Goal: Find contact information: Find contact information

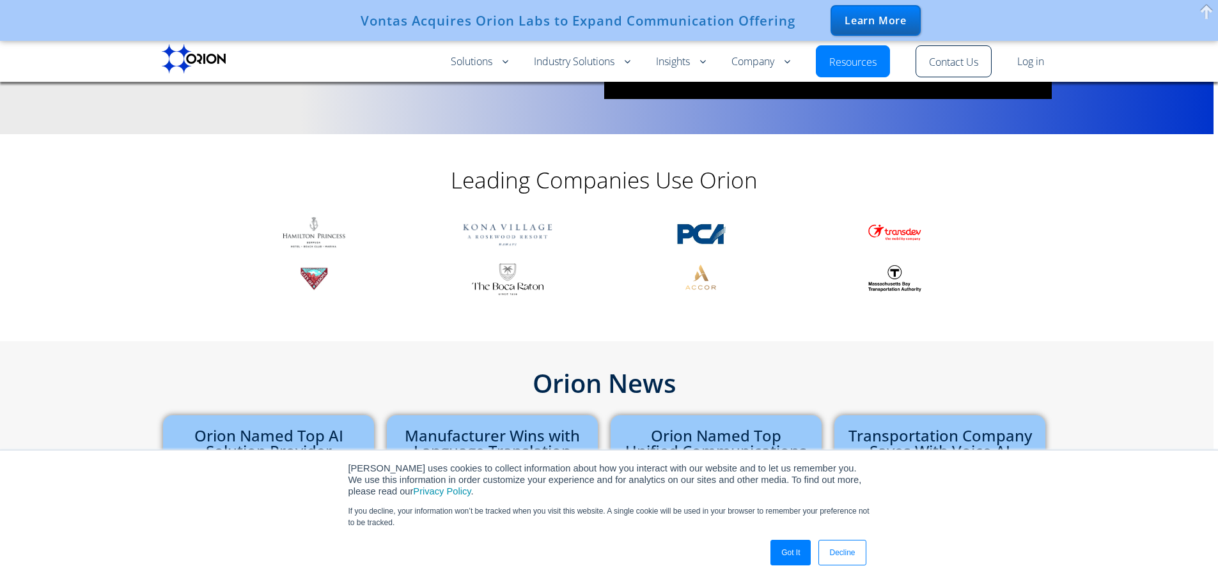
scroll to position [256, 0]
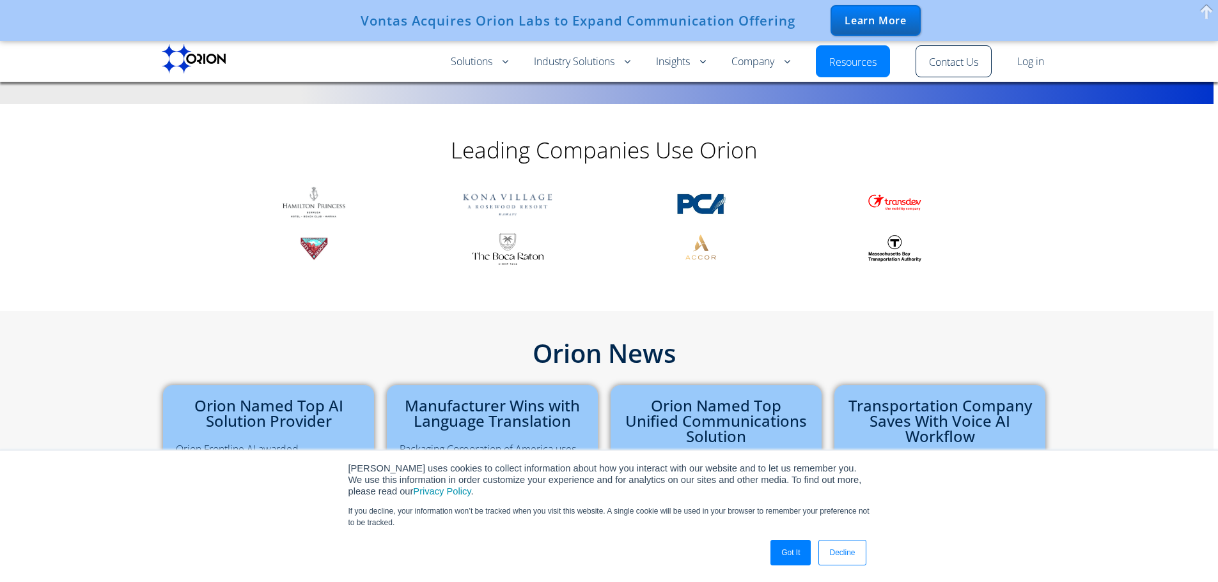
click at [801, 550] on link "Got It" at bounding box center [790, 553] width 40 height 26
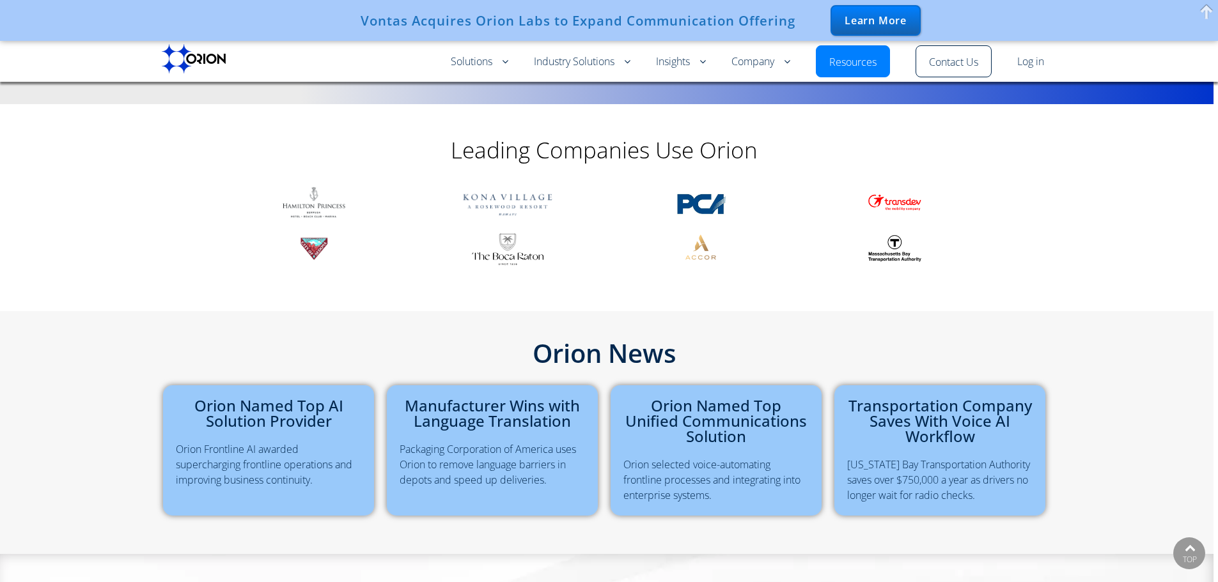
click at [132, 252] on section "Leading Companies Use Orion" at bounding box center [605, 200] width 1218 height 192
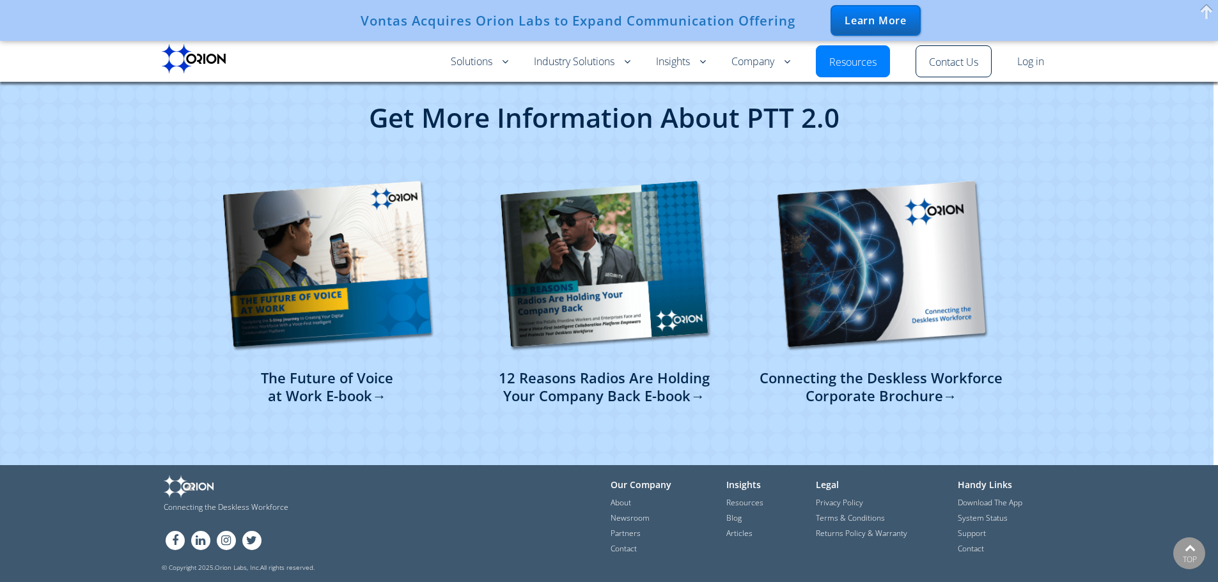
scroll to position [3089, 0]
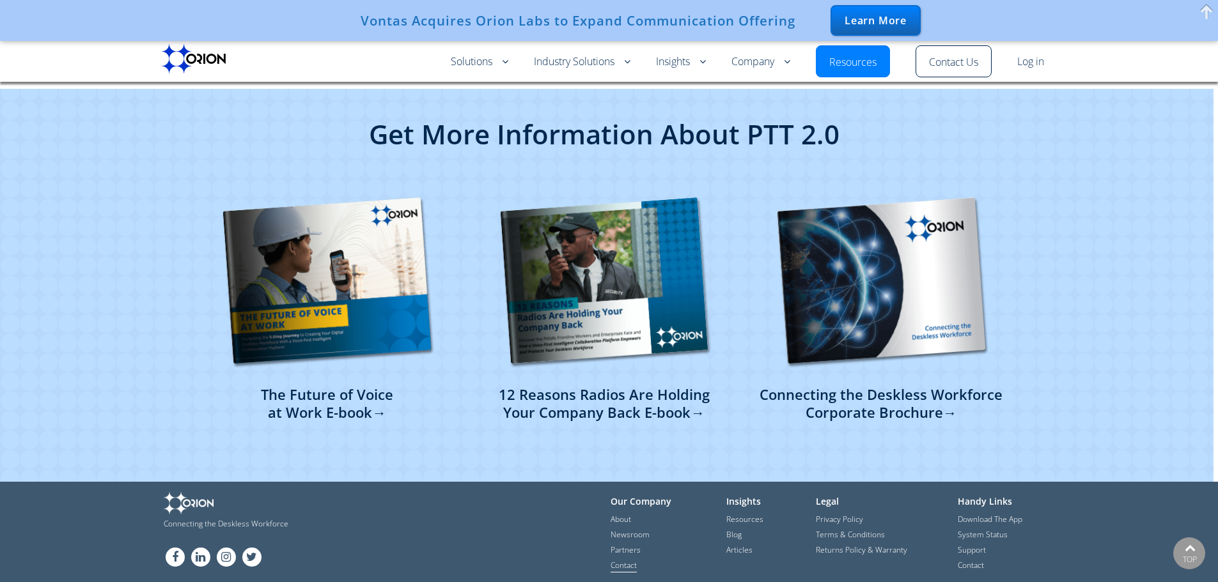
click at [635, 560] on link "Contact" at bounding box center [623, 566] width 26 height 13
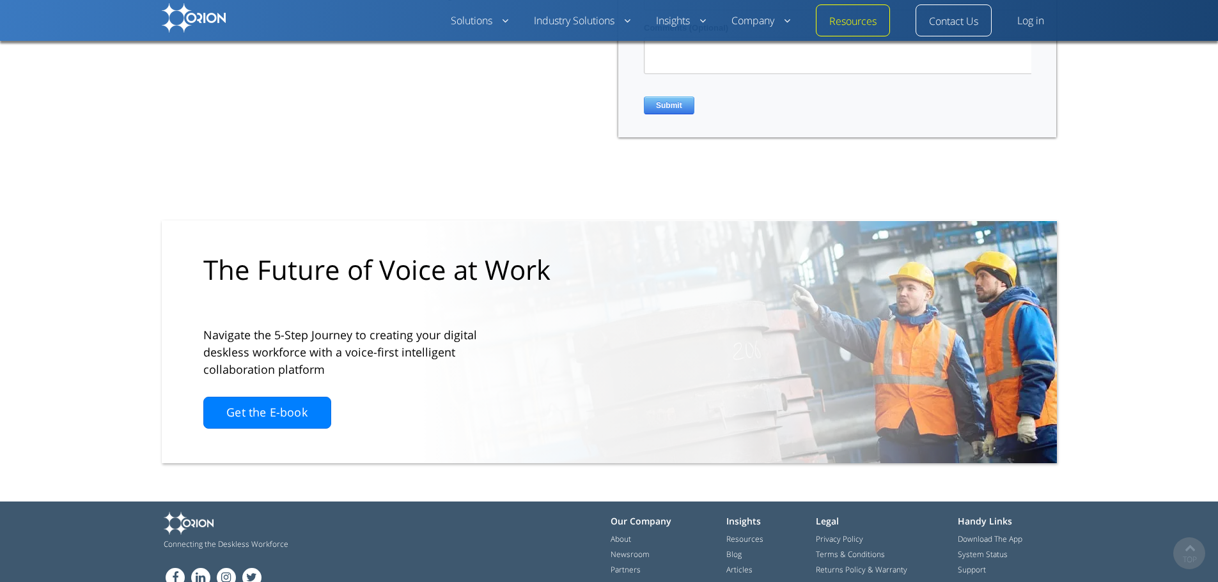
scroll to position [514, 0]
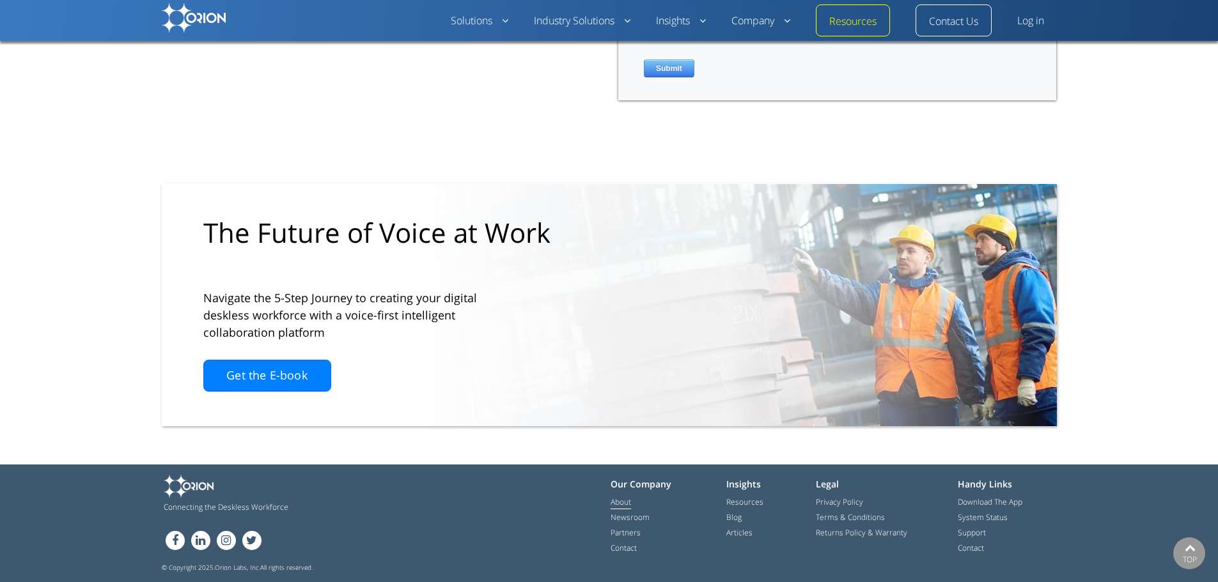
click at [626, 502] on link "About" at bounding box center [620, 503] width 20 height 13
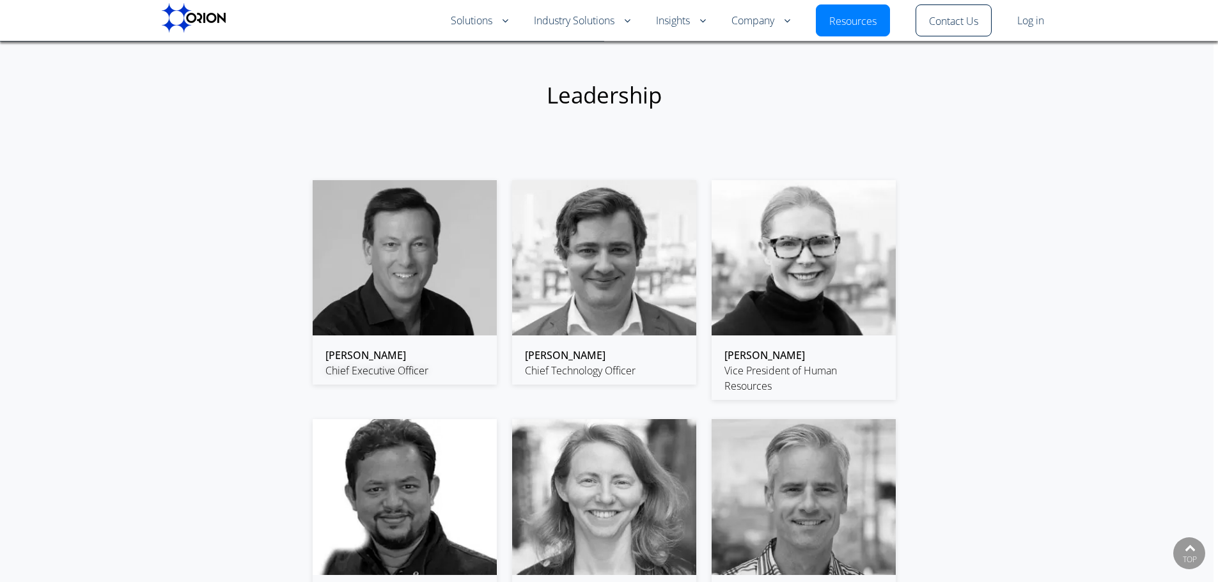
scroll to position [1790, 0]
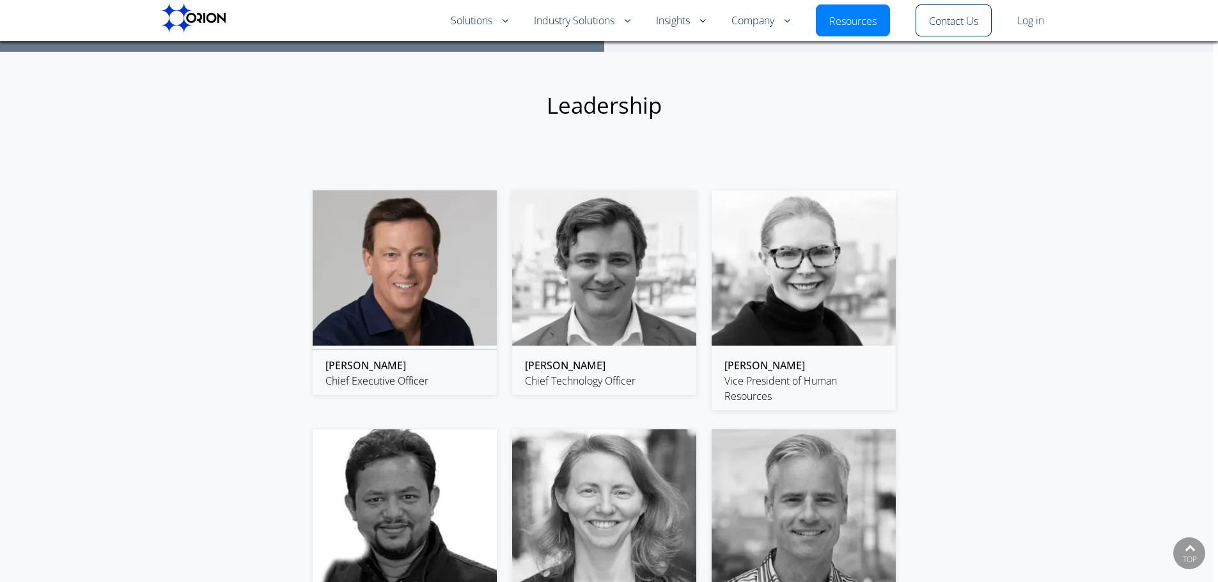
click at [446, 241] on img at bounding box center [405, 268] width 184 height 156
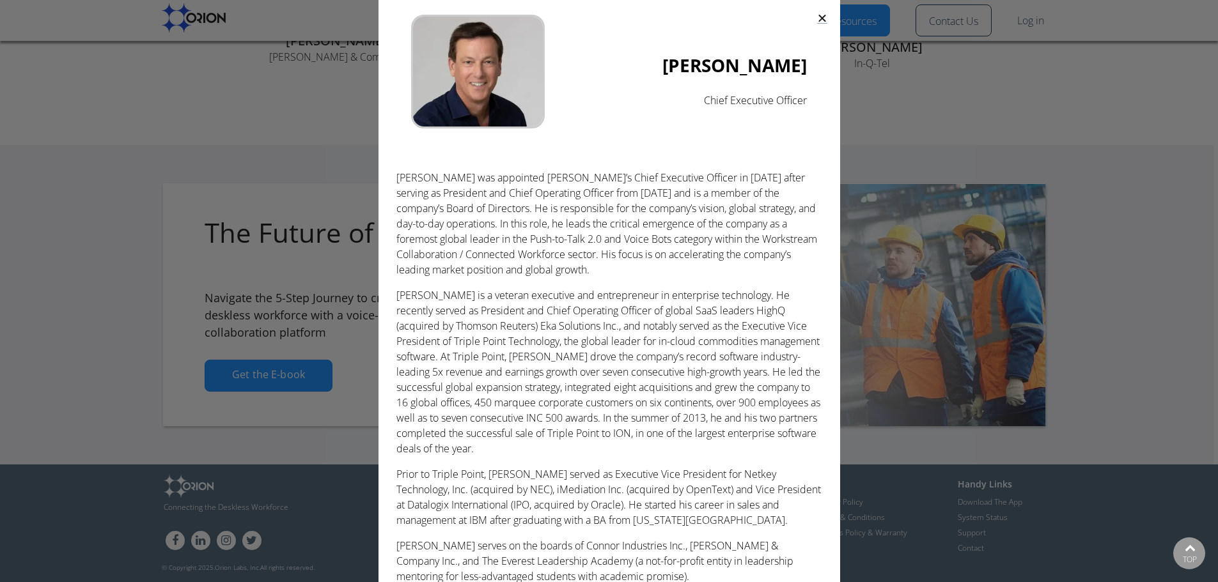
scroll to position [10, 0]
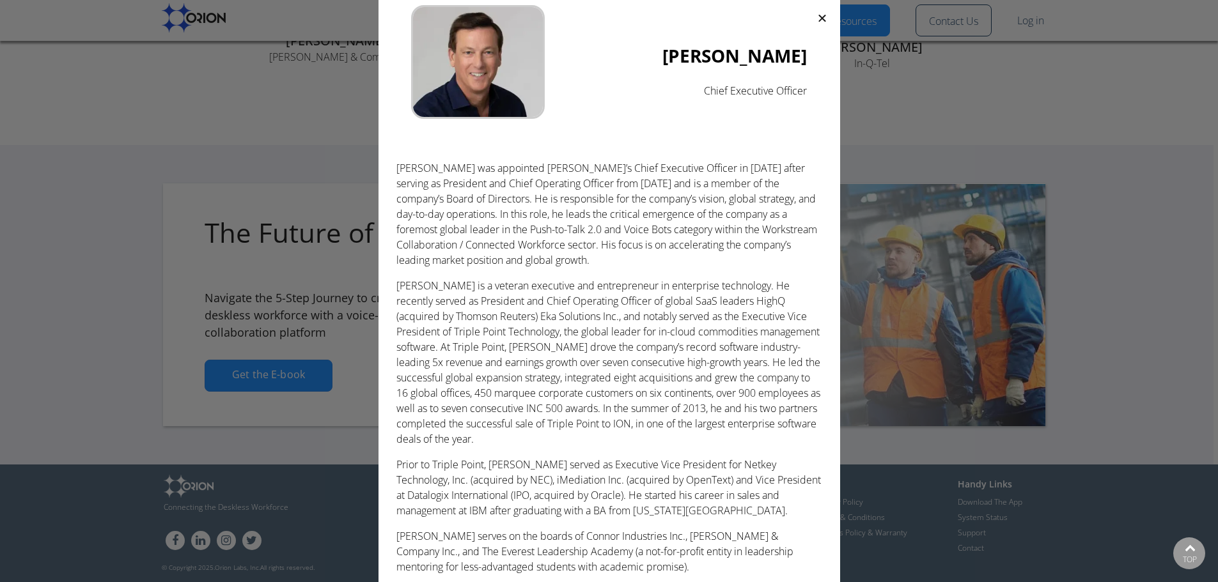
click at [70, 189] on div "[PERSON_NAME] Chief Executive Officer [PERSON_NAME] was appointed [PERSON_NAME]…" at bounding box center [609, 291] width 1218 height 582
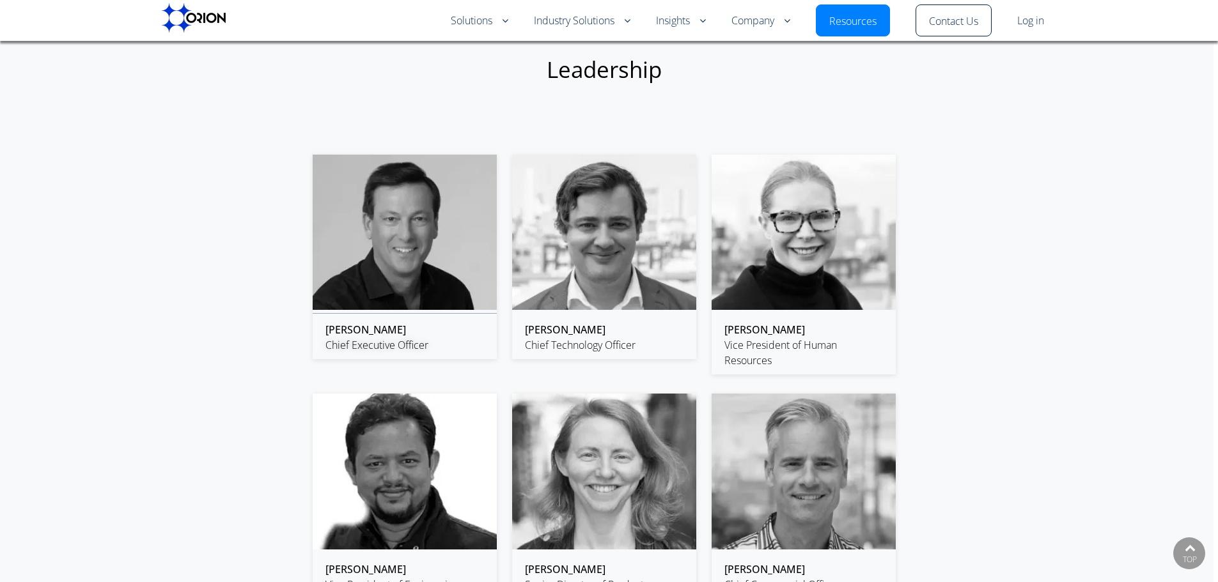
scroll to position [1896, 0]
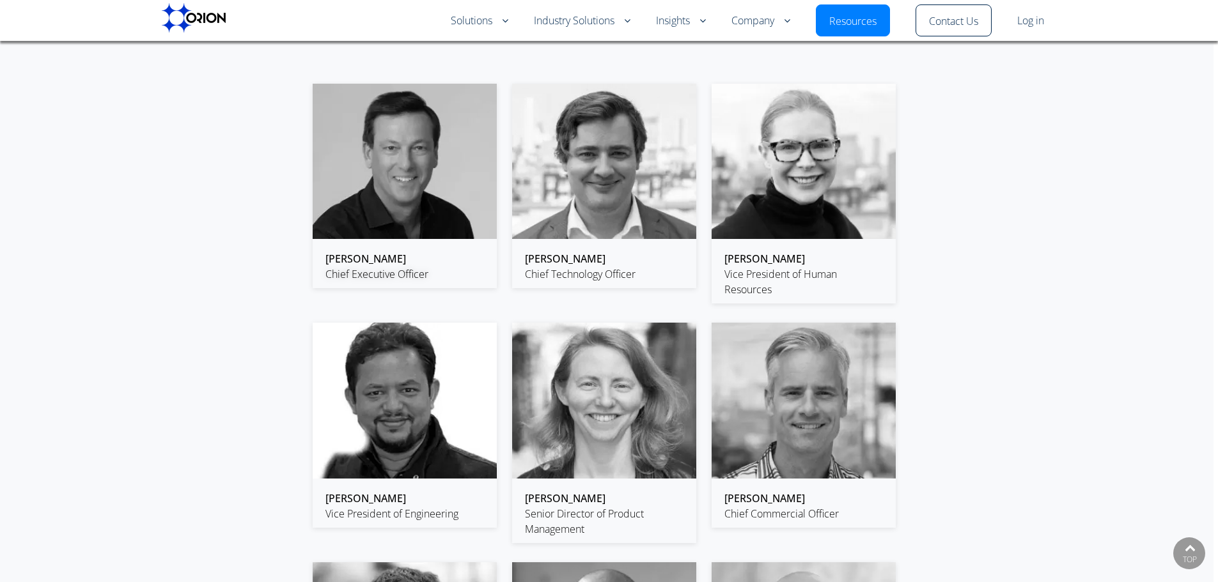
click at [171, 280] on div "[PERSON_NAME] Chief Executive Officer [PERSON_NAME] Chief Technology Officer [P…" at bounding box center [604, 445] width 1205 height 748
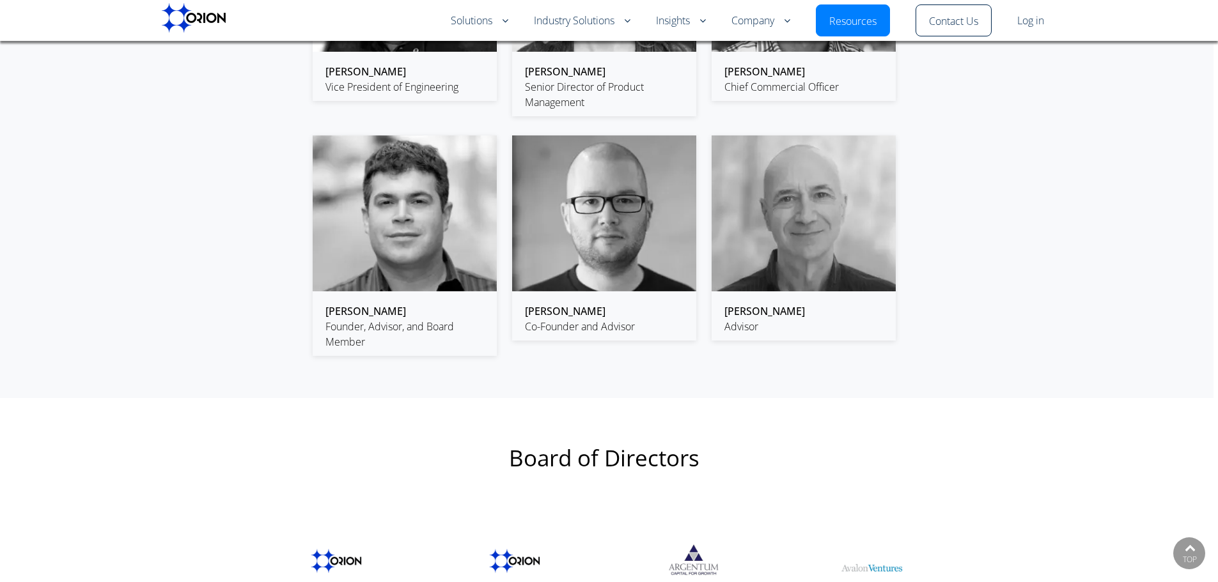
scroll to position [2344, 0]
